Goal: Task Accomplishment & Management: Use online tool/utility

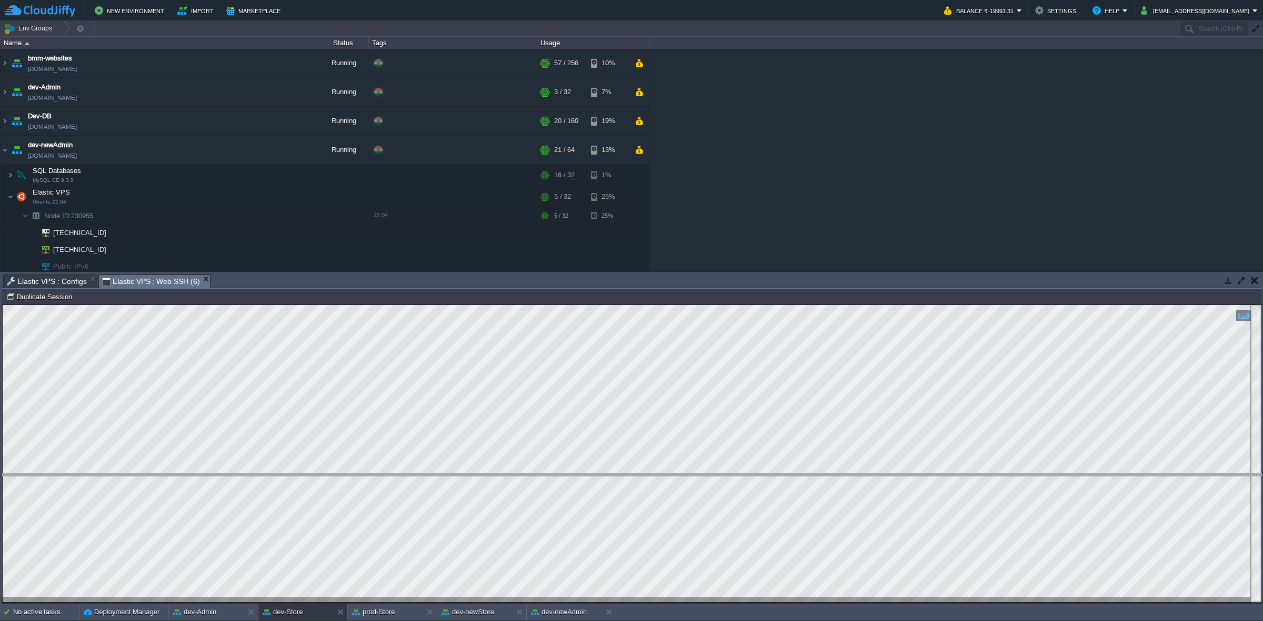
drag, startPoint x: 384, startPoint y: 277, endPoint x: 428, endPoint y: 487, distance: 214.4
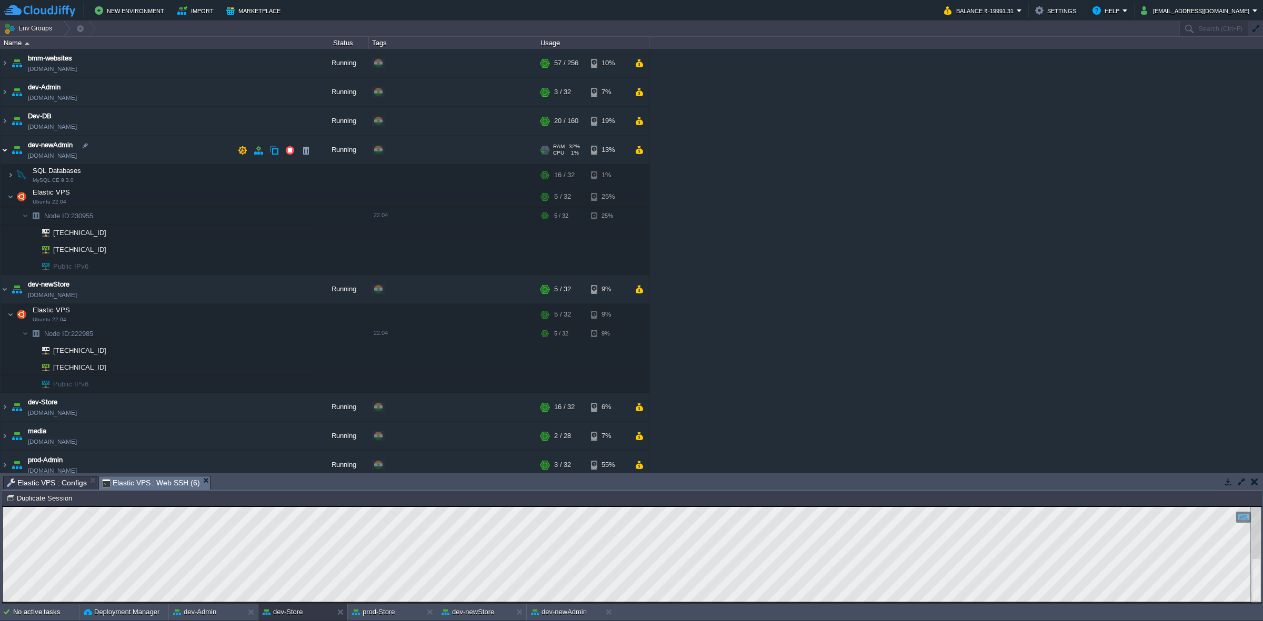
click at [4, 147] on img at bounding box center [5, 150] width 8 height 28
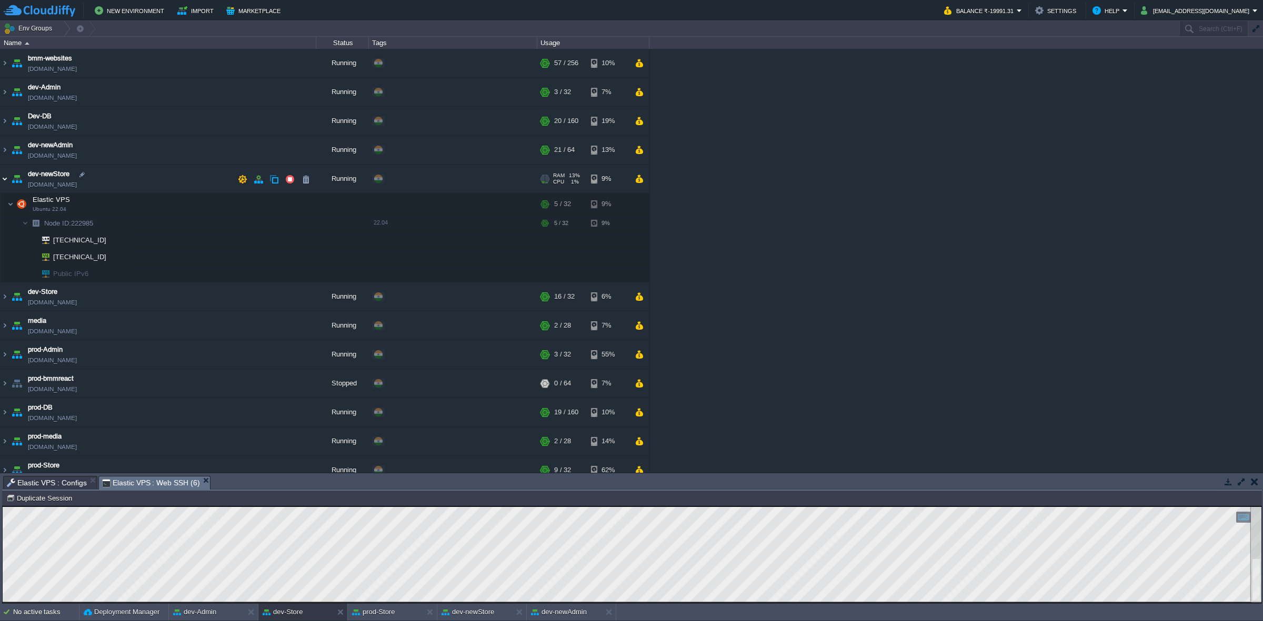
click at [1, 179] on img at bounding box center [5, 179] width 8 height 28
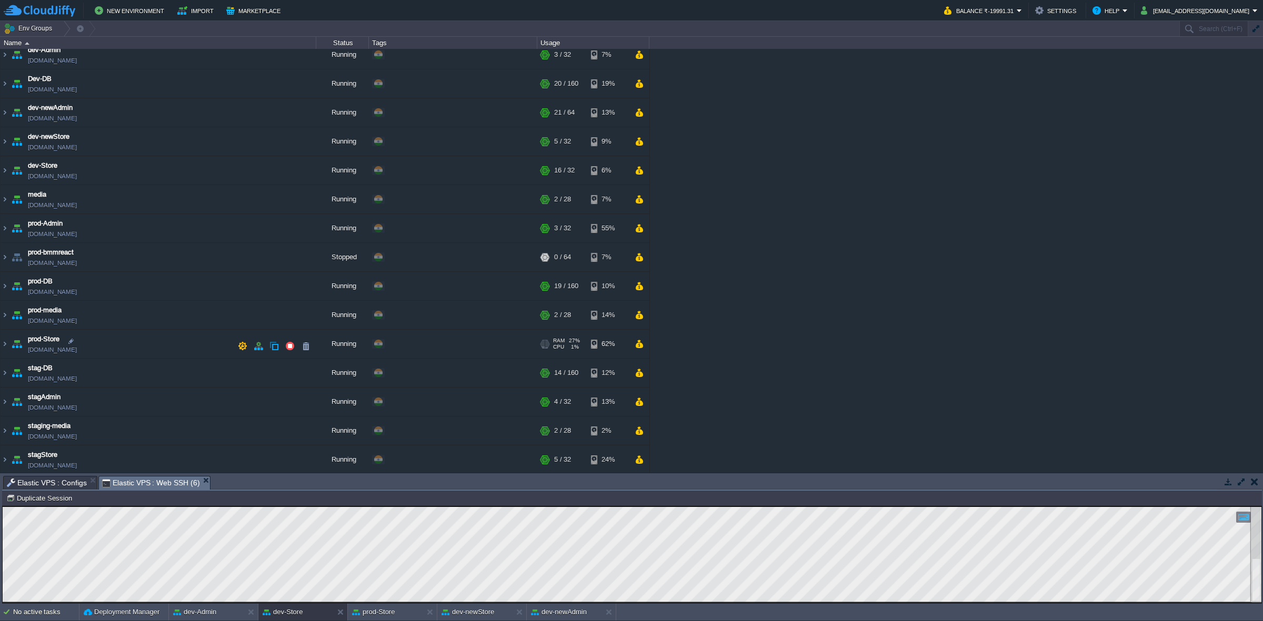
scroll to position [41, 0]
click at [6, 400] on img at bounding box center [5, 400] width 8 height 28
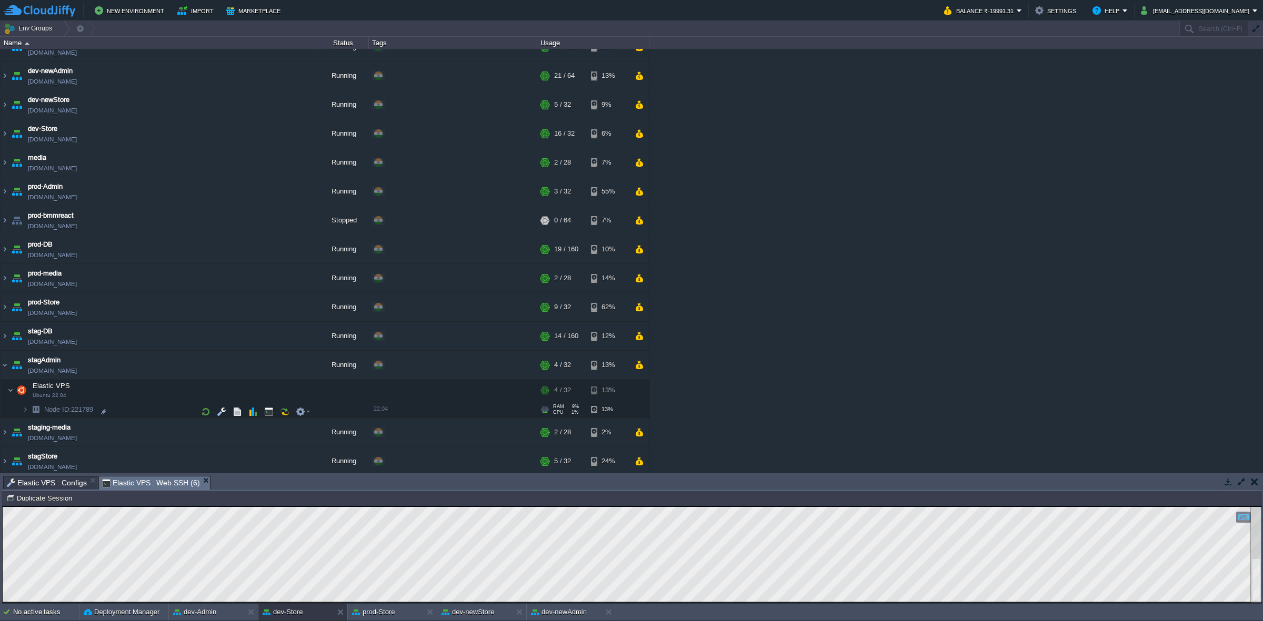
scroll to position [79, 0]
click at [219, 385] on button "button" at bounding box center [221, 389] width 9 height 9
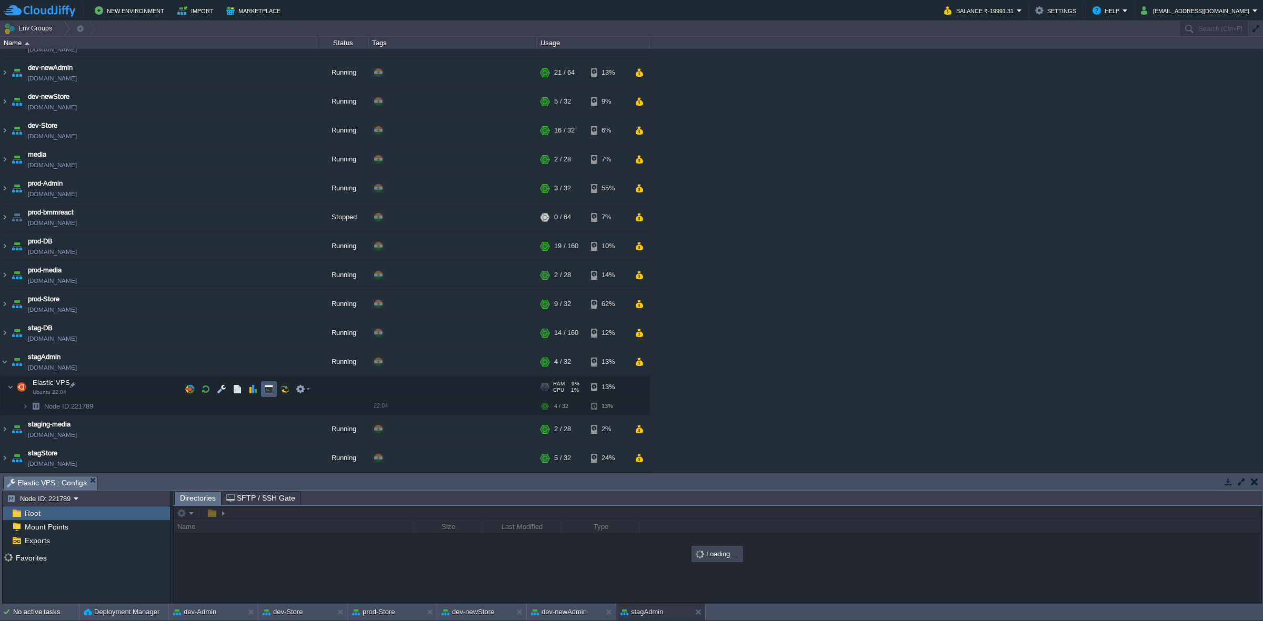
click at [263, 387] on td at bounding box center [269, 389] width 16 height 16
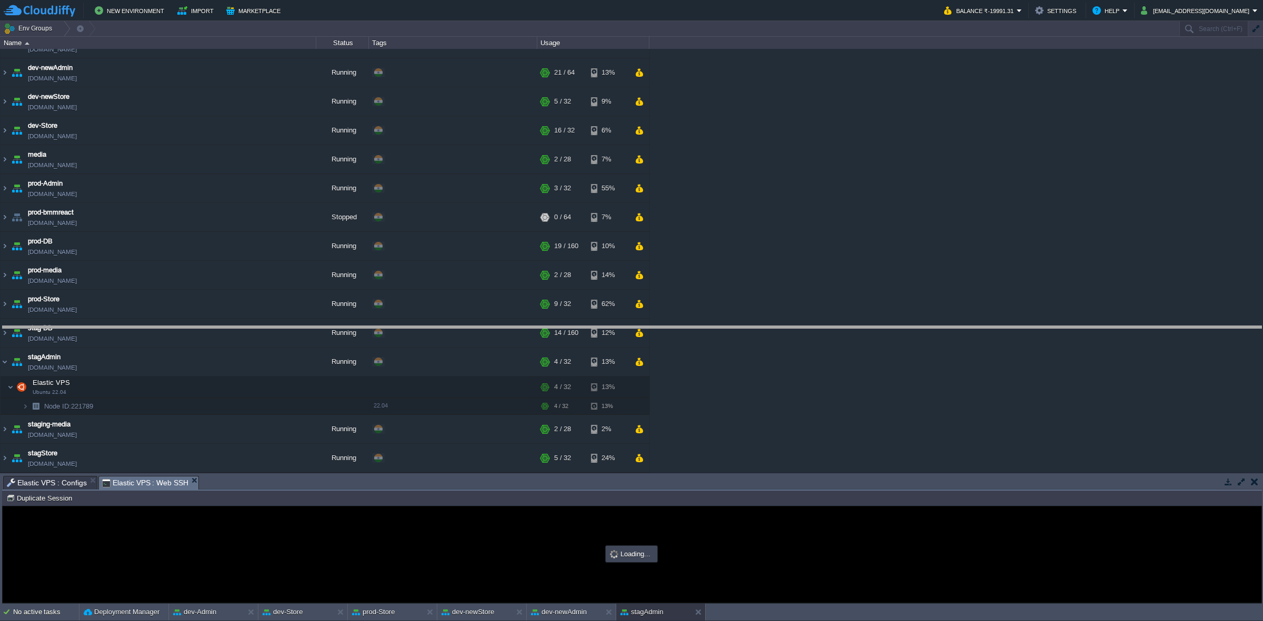
drag, startPoint x: 267, startPoint y: 484, endPoint x: 250, endPoint y: 314, distance: 171.3
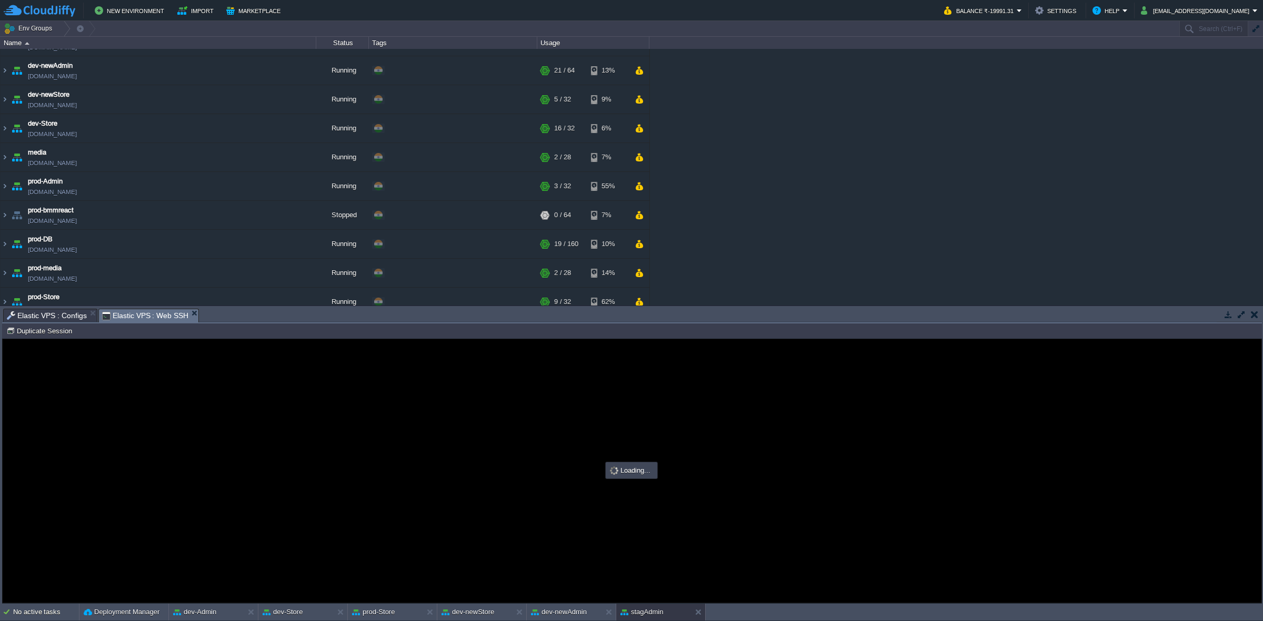
click at [60, 316] on span "Elastic VPS : Configs" at bounding box center [47, 315] width 80 height 13
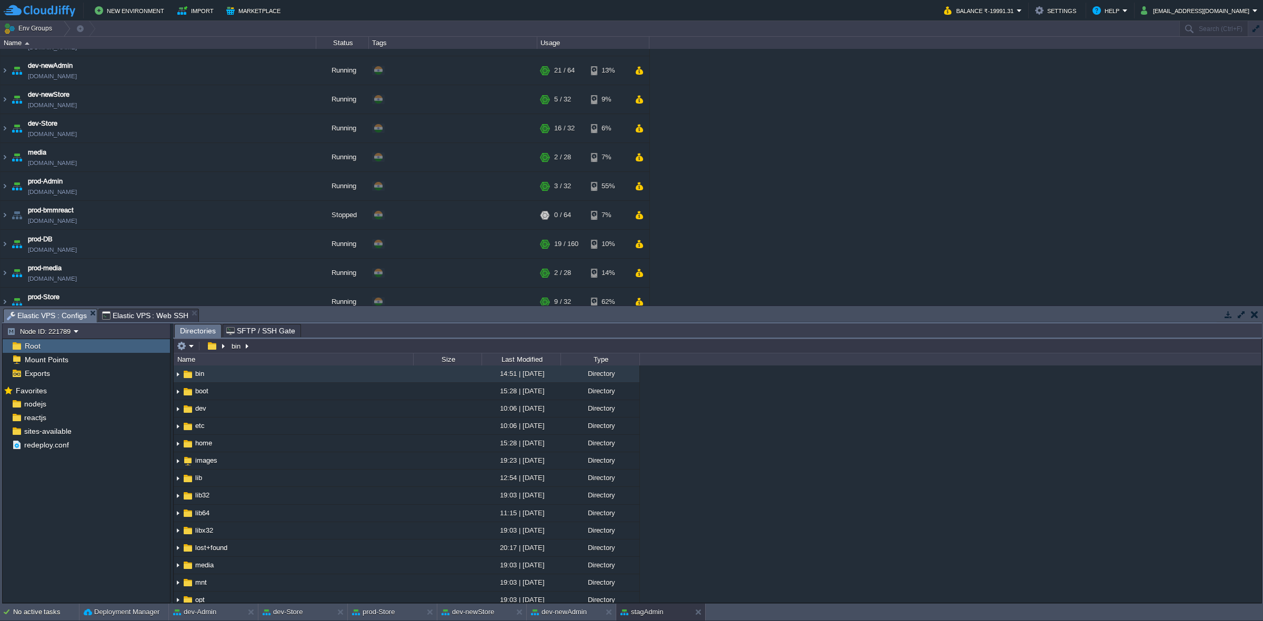
scroll to position [0, 0]
click at [84, 418] on div "reactjs" at bounding box center [86, 418] width 167 height 14
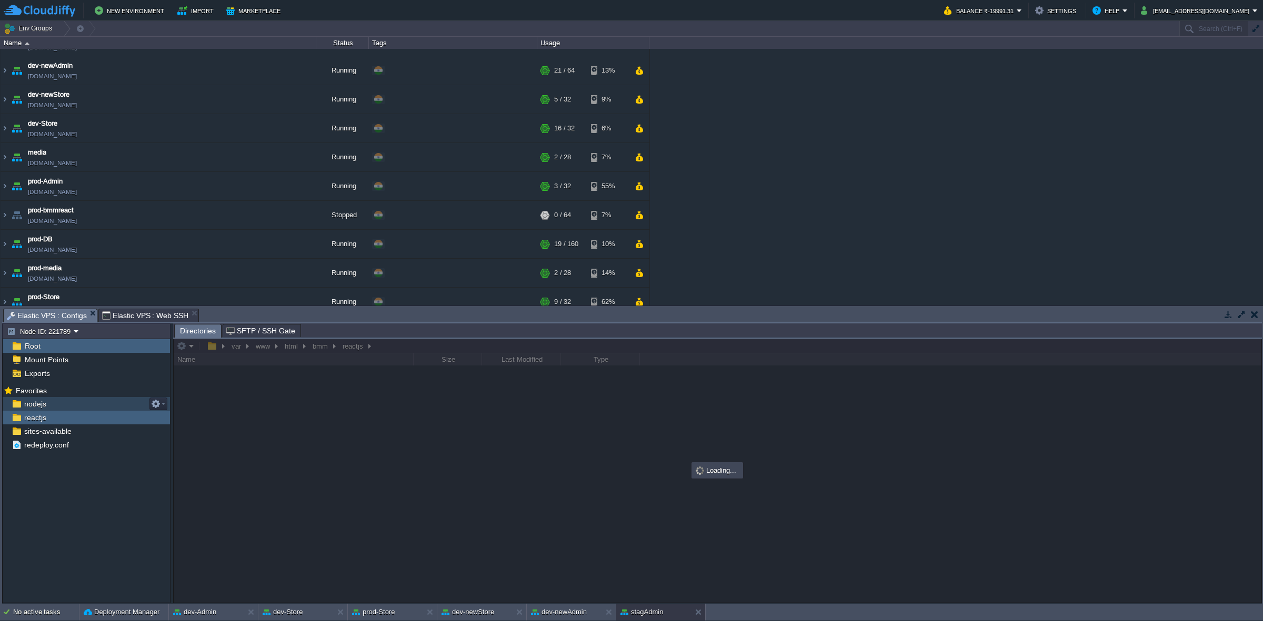
click at [85, 405] on div "nodejs" at bounding box center [86, 404] width 167 height 14
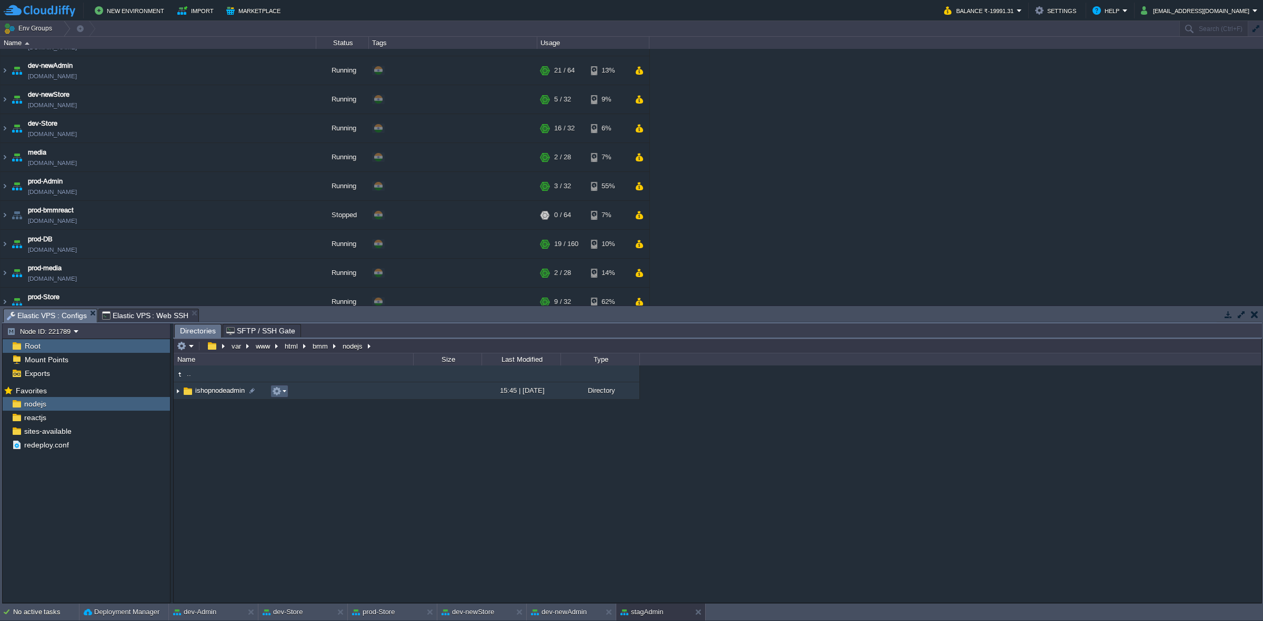
click at [279, 393] on button "button" at bounding box center [276, 391] width 9 height 9
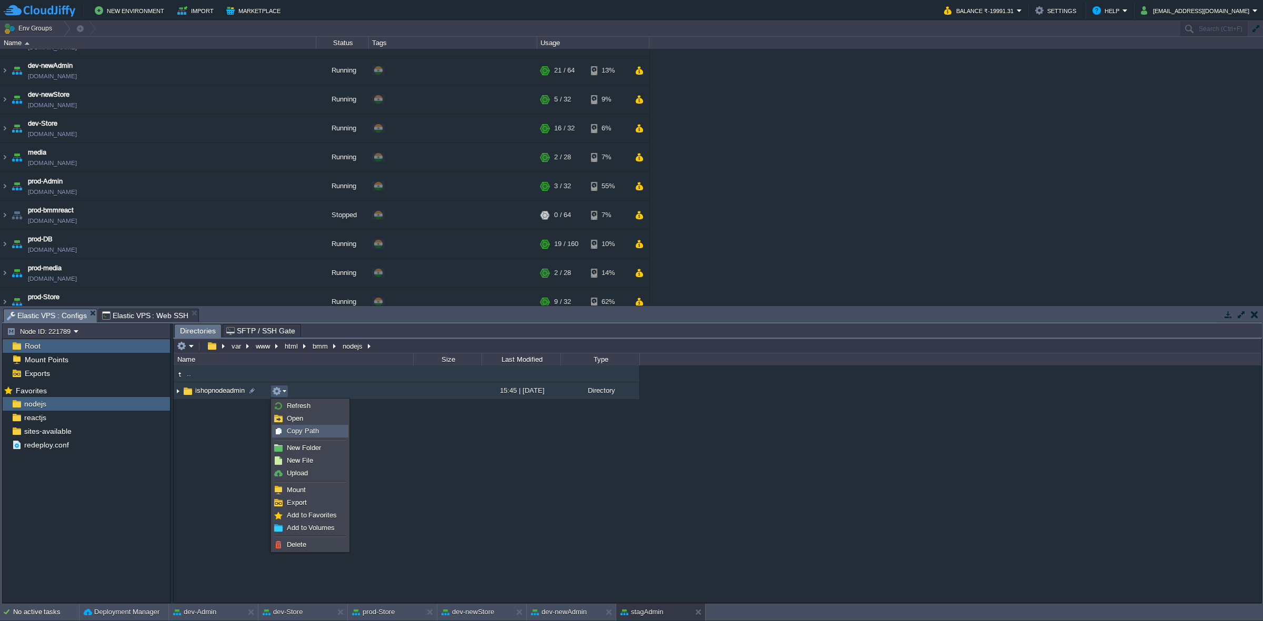
click at [319, 428] on div "Copy Path" at bounding box center [309, 432] width 75 height 12
type textarea "/var/www/html/bmm/nodejs/ishopnodeadmin"
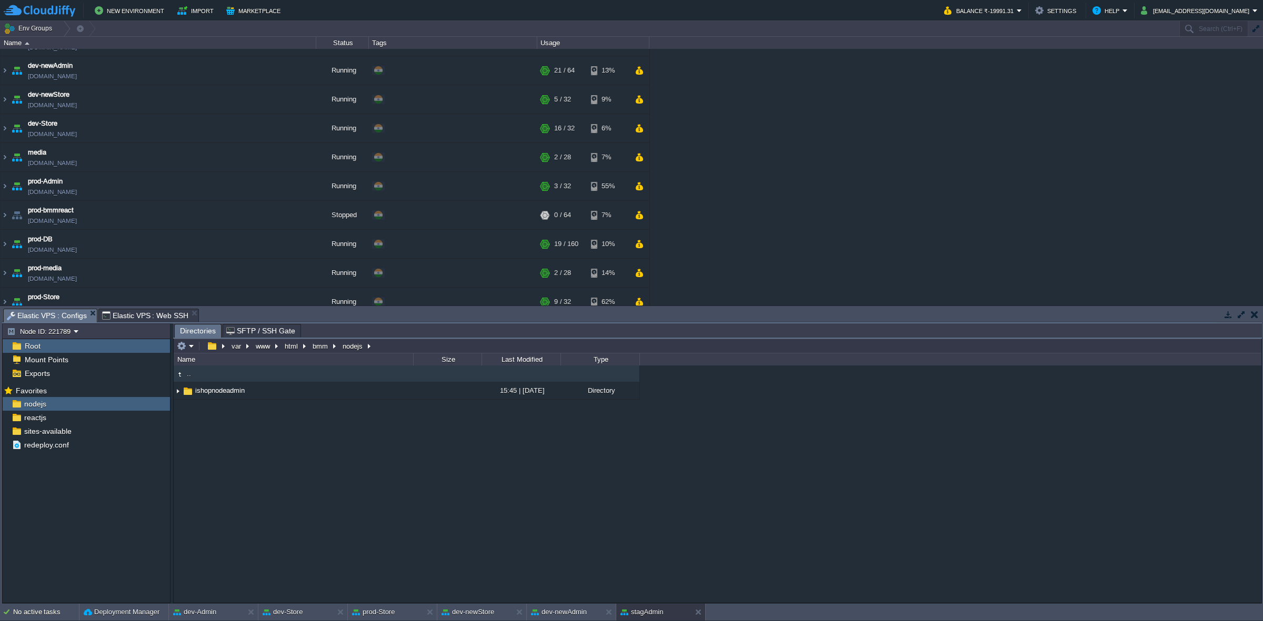
type input "#000000"
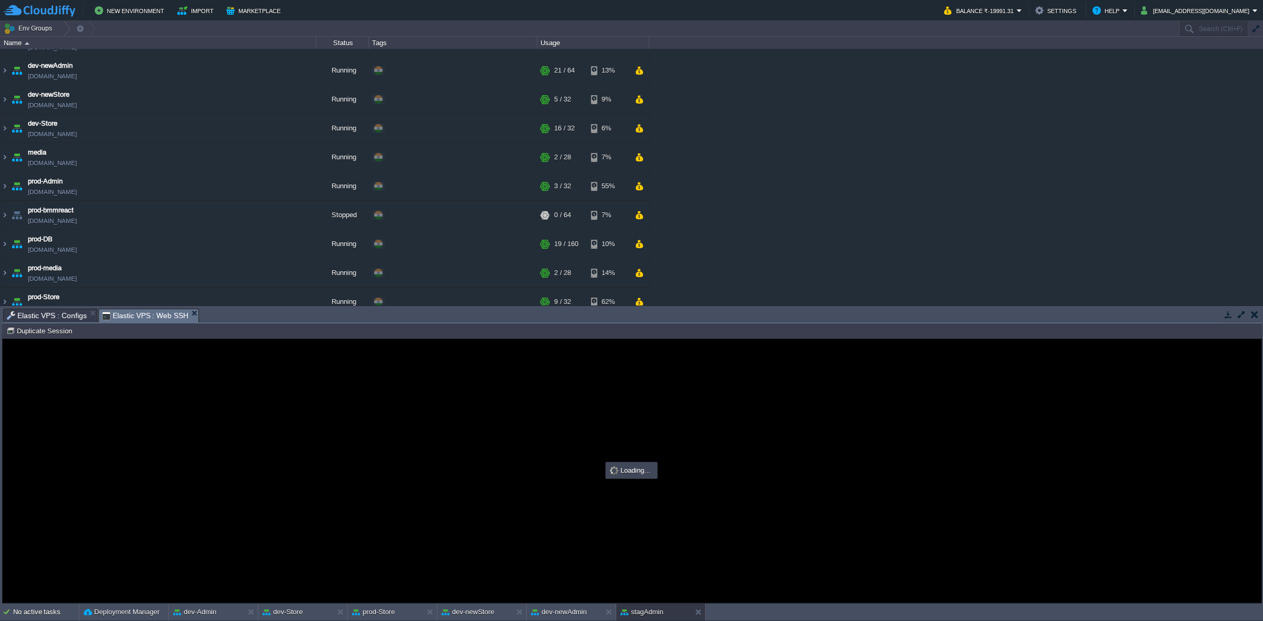
click at [148, 314] on span "Elastic VPS : Web SSH" at bounding box center [145, 315] width 87 height 13
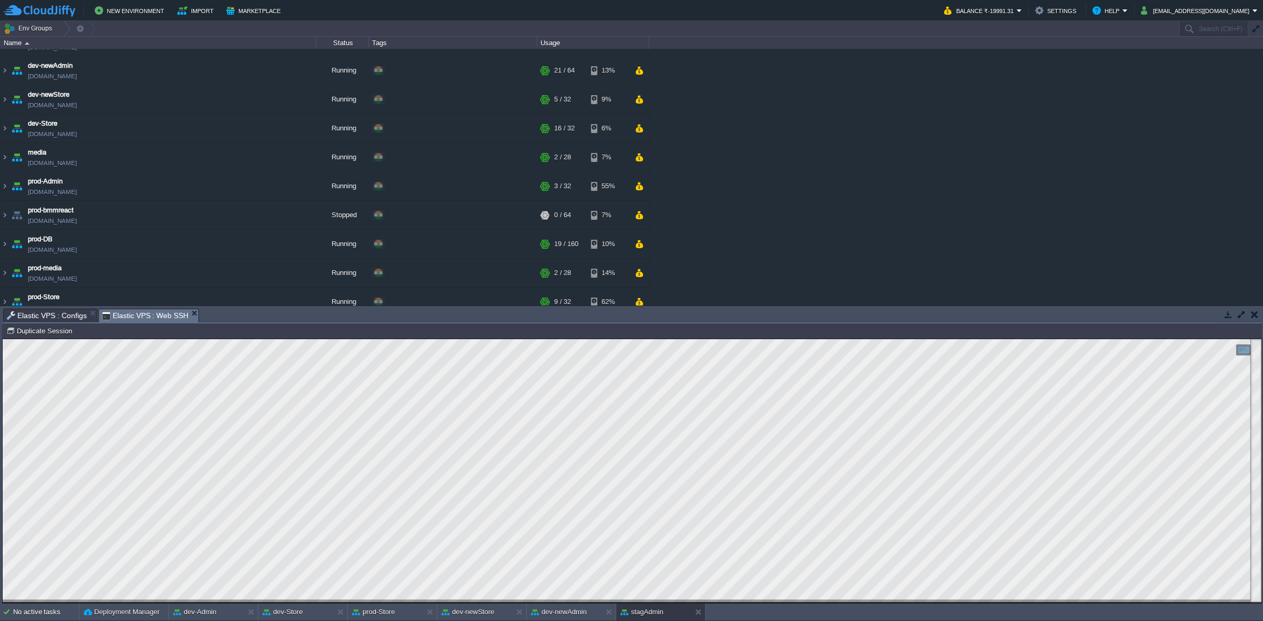
click at [58, 309] on span "Elastic VPS : Configs" at bounding box center [47, 315] width 80 height 13
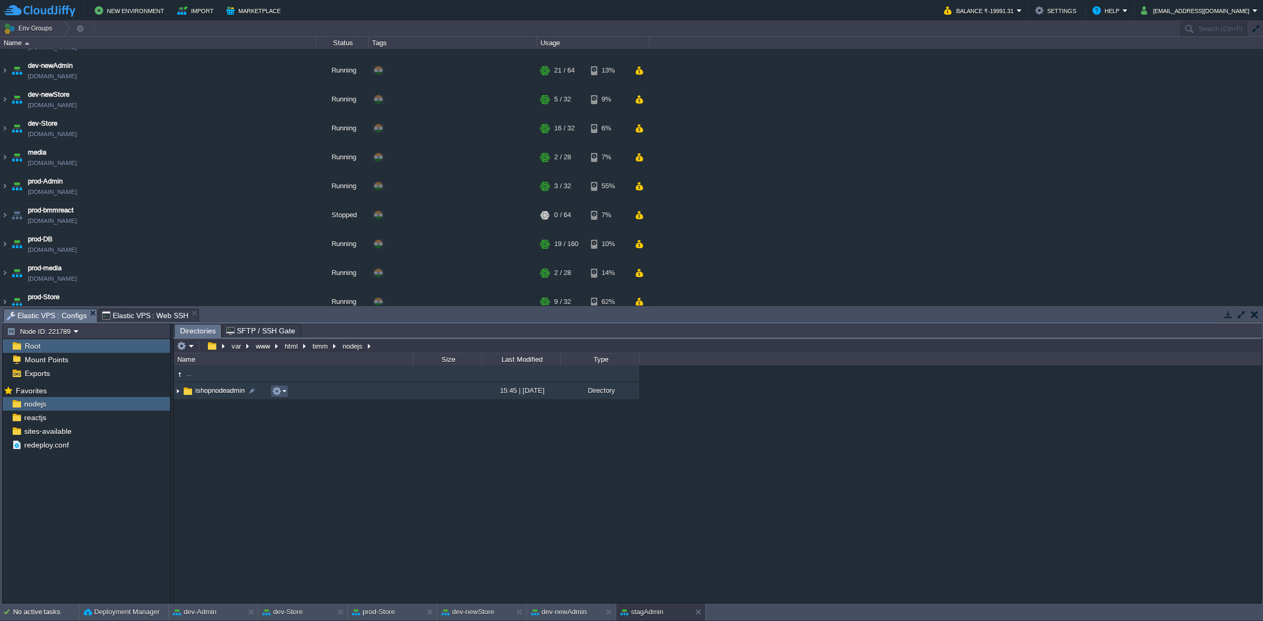
click at [277, 393] on button "button" at bounding box center [276, 391] width 9 height 9
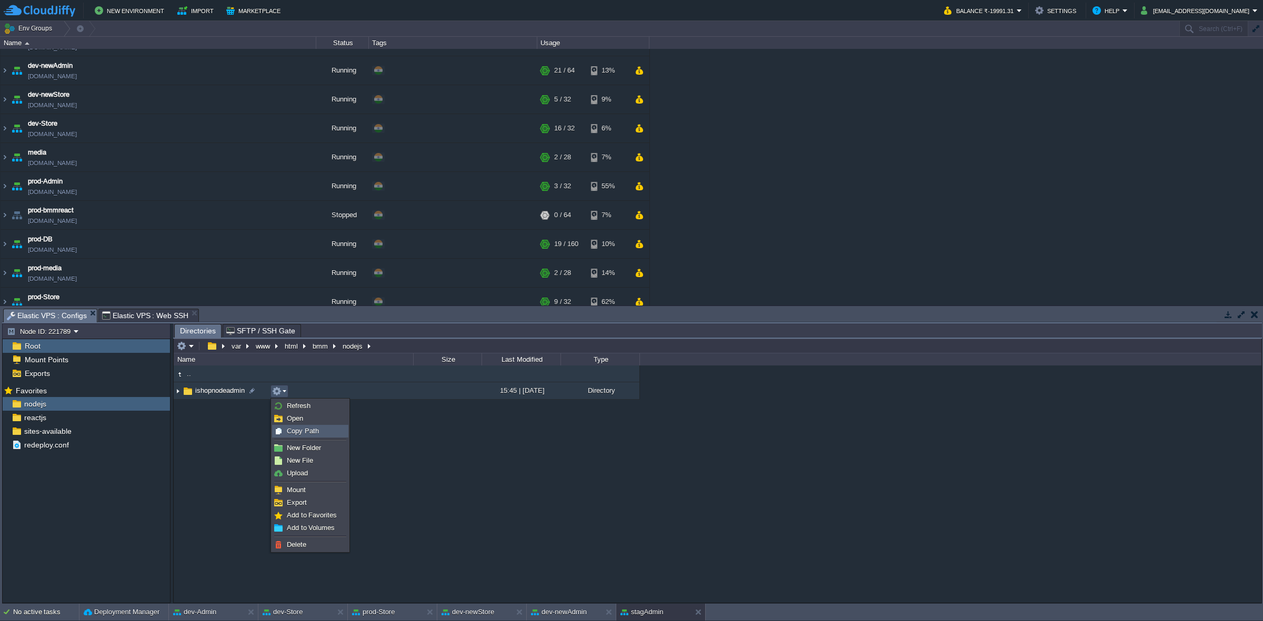
click at [295, 431] on span "Copy Path" at bounding box center [303, 431] width 32 height 8
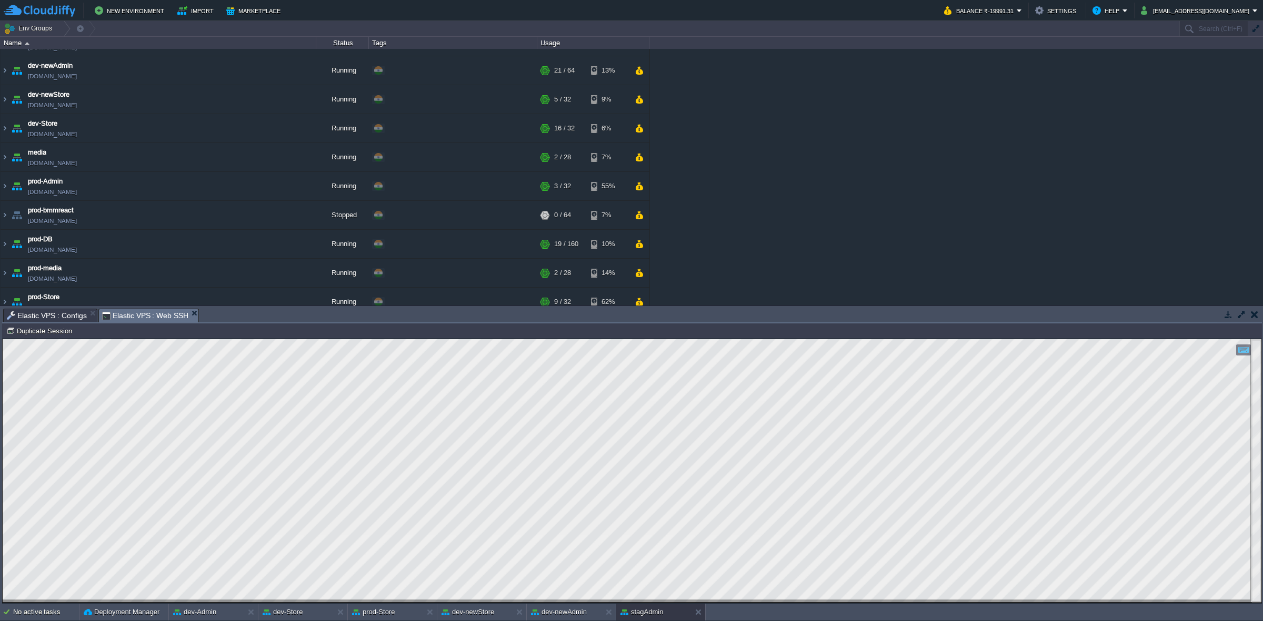
click at [147, 309] on span "Elastic VPS : Web SSH" at bounding box center [145, 315] width 87 height 13
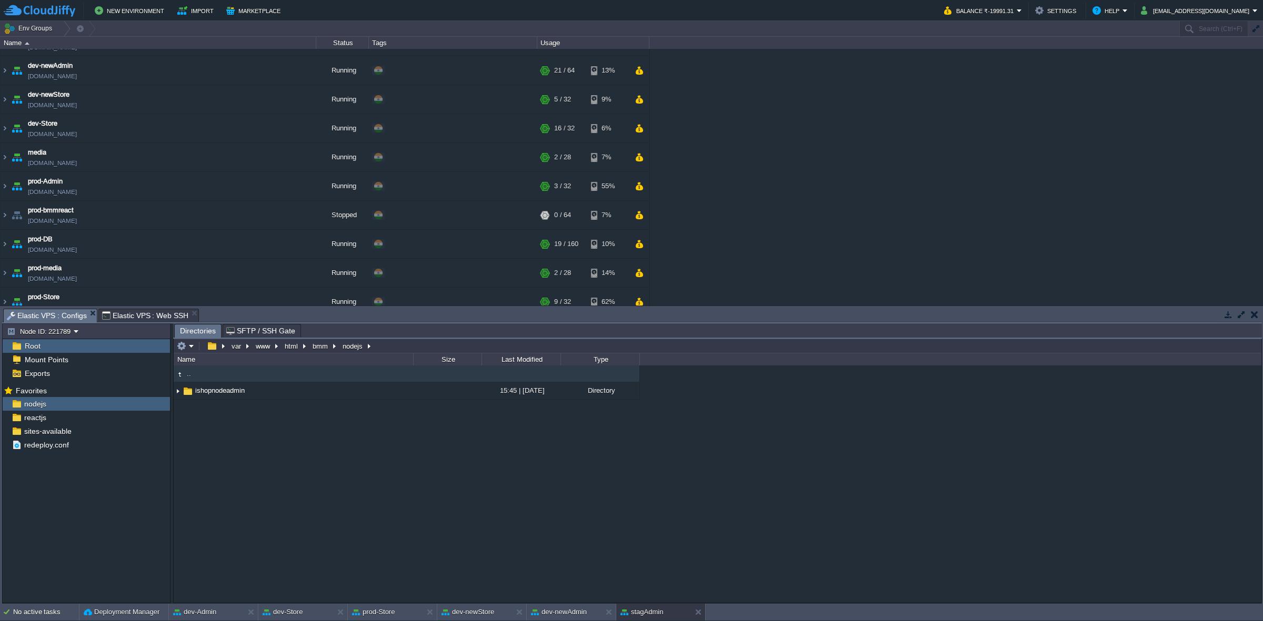
click at [62, 314] on span "Elastic VPS : Configs" at bounding box center [47, 315] width 80 height 13
click at [116, 416] on div "reactjs" at bounding box center [86, 418] width 167 height 14
click at [157, 418] on button "button" at bounding box center [155, 417] width 9 height 9
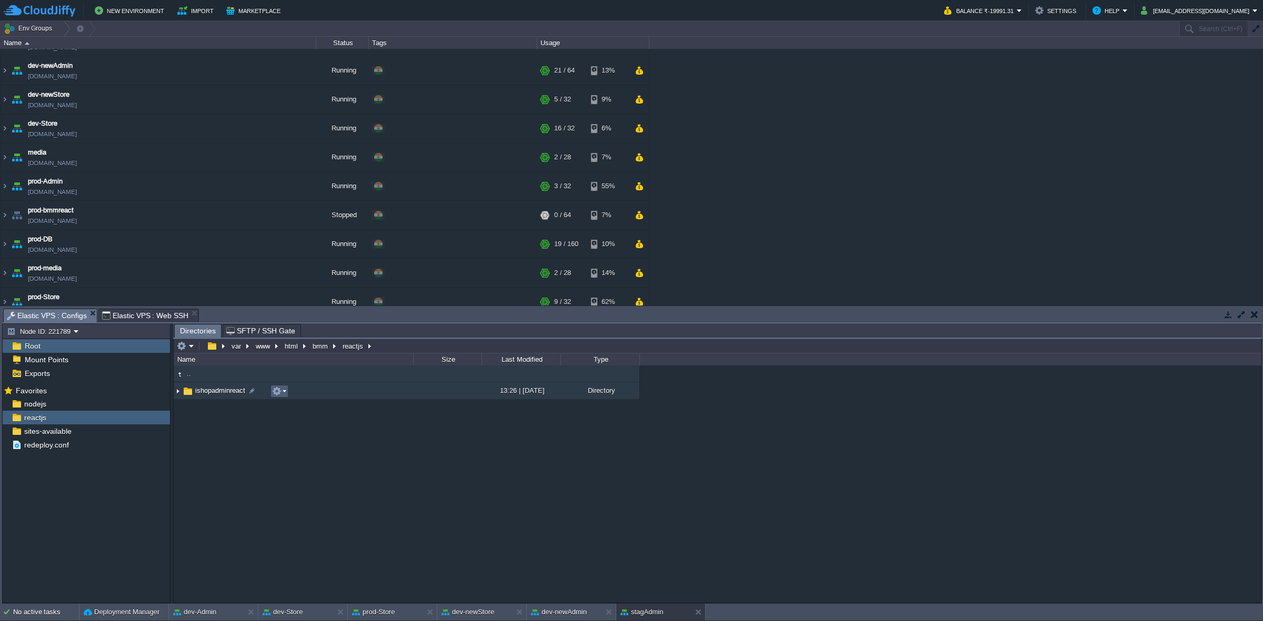
click at [271, 392] on td at bounding box center [279, 391] width 18 height 13
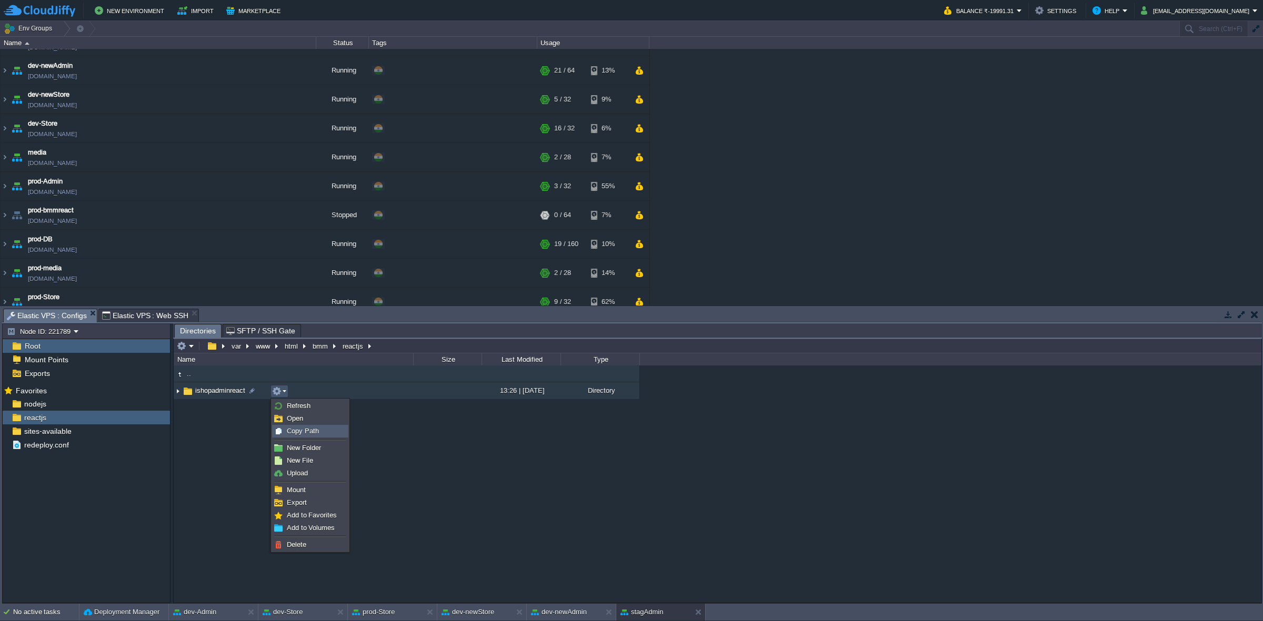
click at [292, 429] on span "Copy Path" at bounding box center [303, 431] width 32 height 8
type textarea "/var/www/html/bmm/reactjs/ishopadminreact"
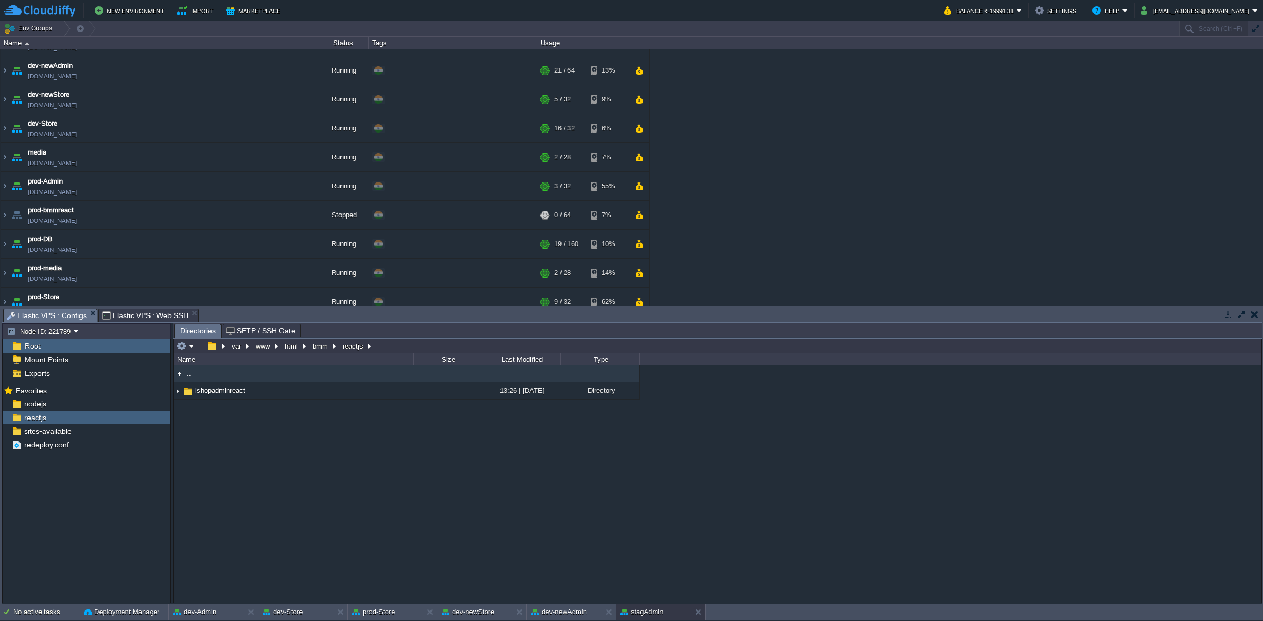
click at [154, 315] on span "Elastic VPS : Web SSH" at bounding box center [145, 315] width 87 height 13
